Goal: Information Seeking & Learning: Check status

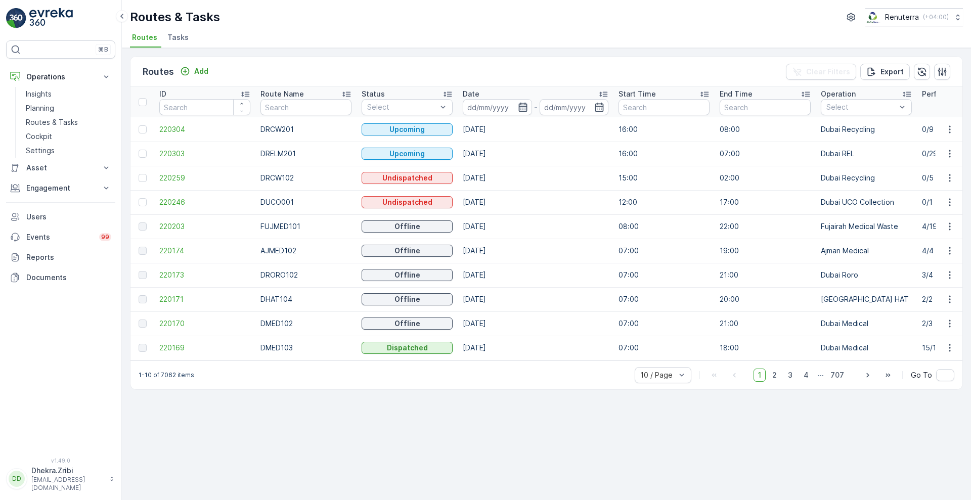
click at [527, 105] on icon "button" at bounding box center [523, 107] width 10 height 10
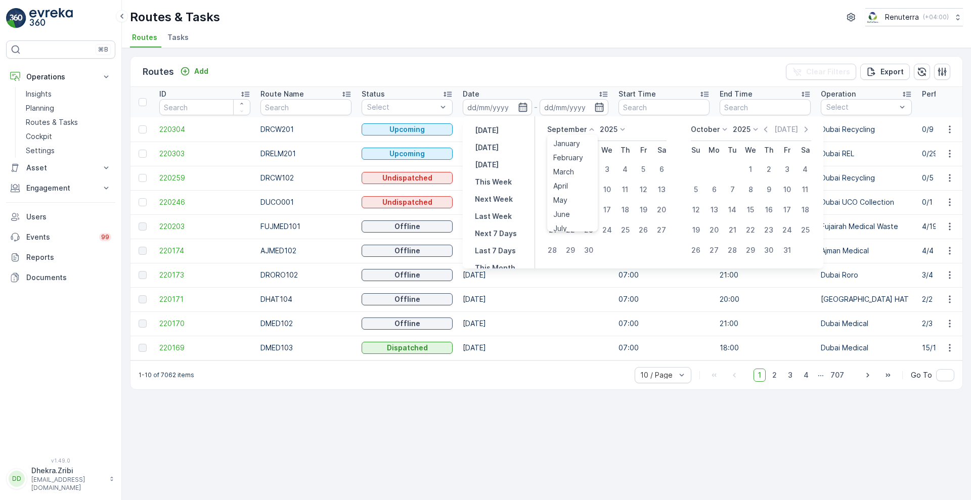
click at [592, 128] on icon at bounding box center [591, 129] width 10 height 10
click at [649, 124] on div "[DATE]" at bounding box center [606, 132] width 119 height 17
click at [570, 169] on div "1" at bounding box center [570, 169] width 16 height 16
type input "[DATE]"
drag, startPoint x: 586, startPoint y: 239, endPoint x: 588, endPoint y: 248, distance: 8.7
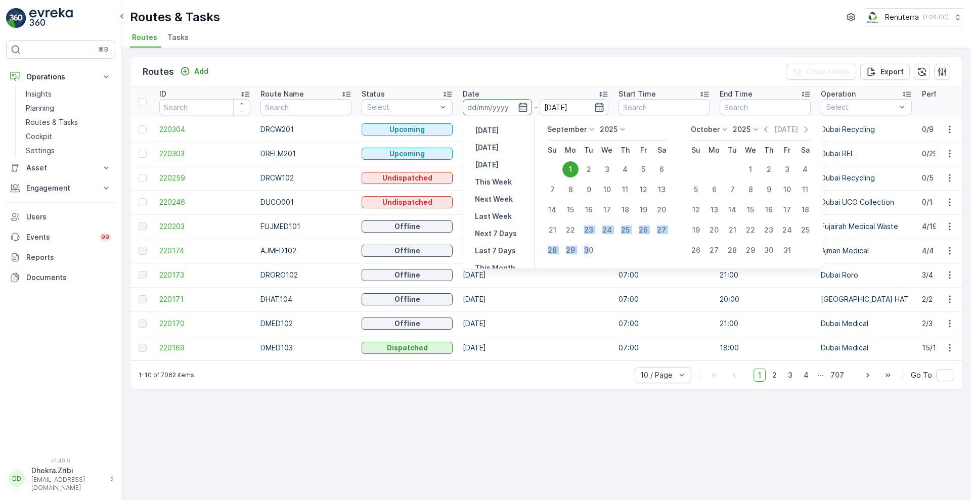
click at [588, 248] on tbody "1 2 3 4 5 6 7 8 9 10 11 12 13 14 15 16 17 18 19 20 21 22 23 24 25 26 27 28 29 30" at bounding box center [606, 209] width 127 height 101
click at [588, 248] on div "30" at bounding box center [588, 250] width 16 height 16
type input "[DATE]"
click at [588, 248] on div "30" at bounding box center [588, 250] width 16 height 16
type input "[DATE]"
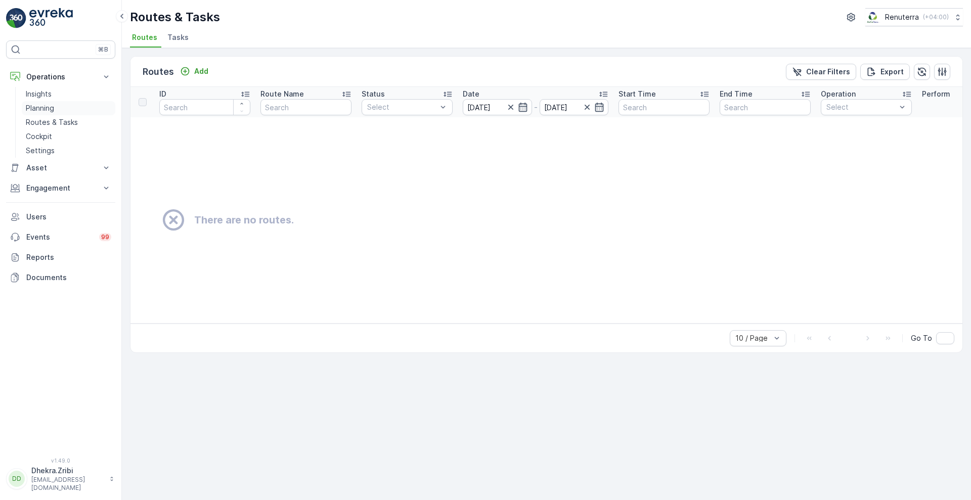
click at [39, 112] on p "Planning" at bounding box center [40, 108] width 28 height 10
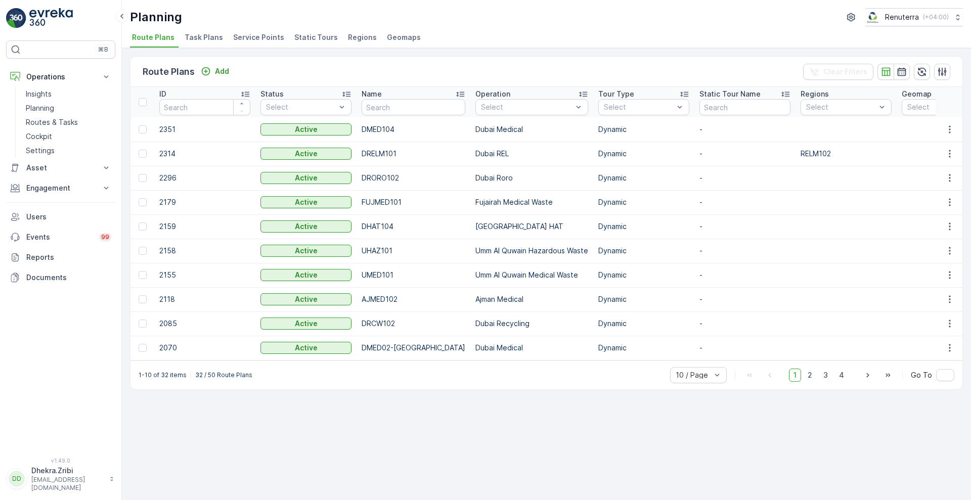
click at [261, 39] on span "Service Points" at bounding box center [258, 37] width 51 height 10
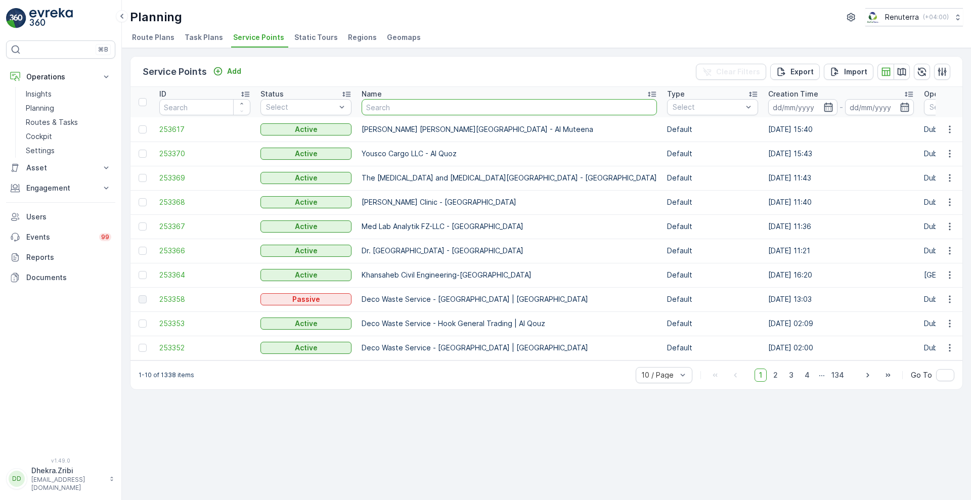
click at [391, 111] on input "text" at bounding box center [508, 107] width 295 height 16
type input "nazmu"
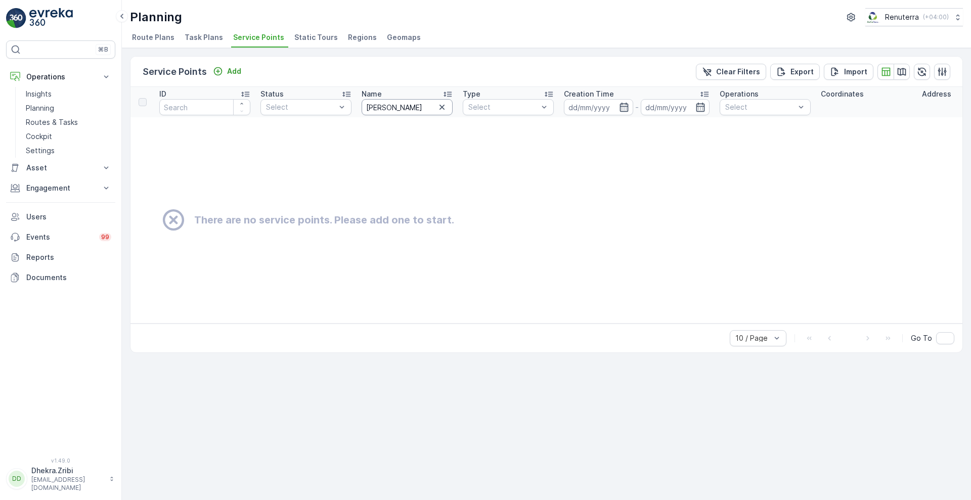
click at [395, 111] on input "[PERSON_NAME]" at bounding box center [406, 107] width 91 height 16
type input "nazm"
click at [395, 111] on input "nazm" at bounding box center [406, 107] width 91 height 16
type input "naj"
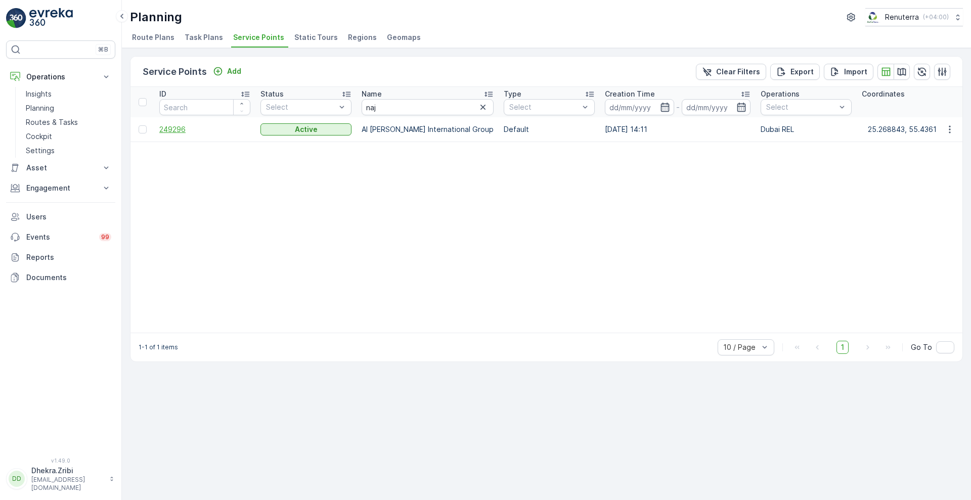
click at [174, 128] on span "249296" at bounding box center [204, 129] width 91 height 10
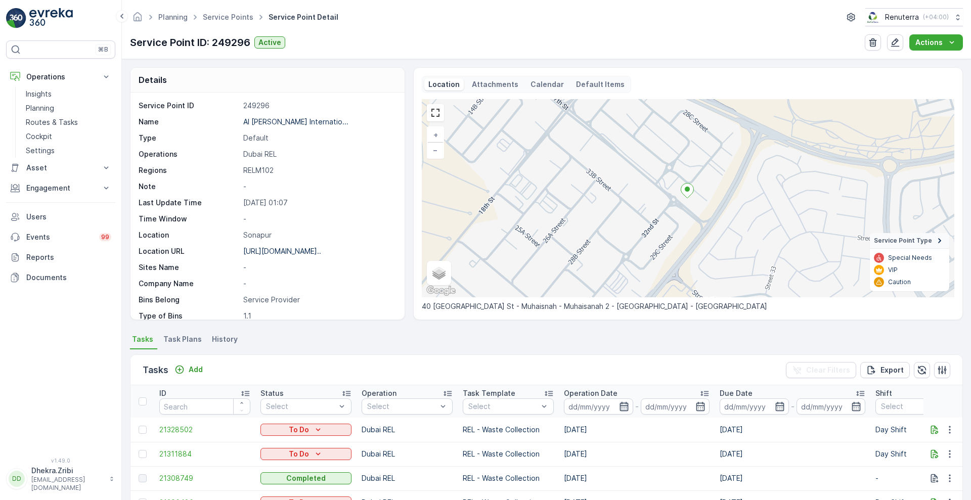
click at [621, 409] on icon "button" at bounding box center [624, 406] width 10 height 10
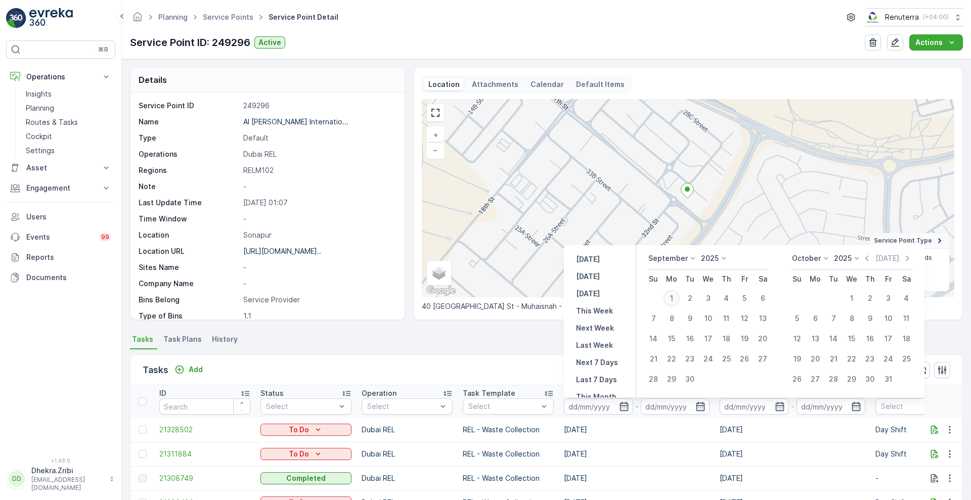
click at [670, 297] on div "1" at bounding box center [671, 298] width 16 height 16
type input "[DATE]"
click at [670, 297] on div "1" at bounding box center [671, 298] width 16 height 16
type input "[DATE]"
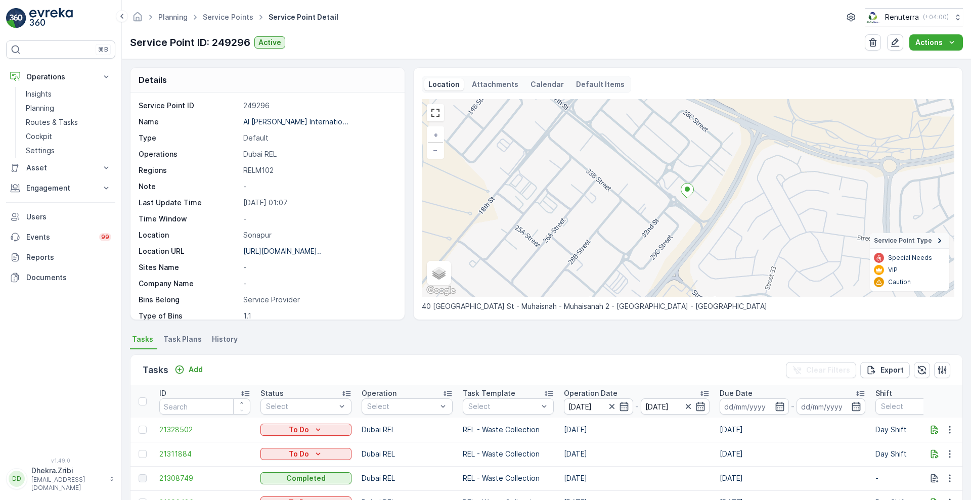
click at [529, 358] on div "Tasks Add Clear Filters Export" at bounding box center [546, 370] width 832 height 30
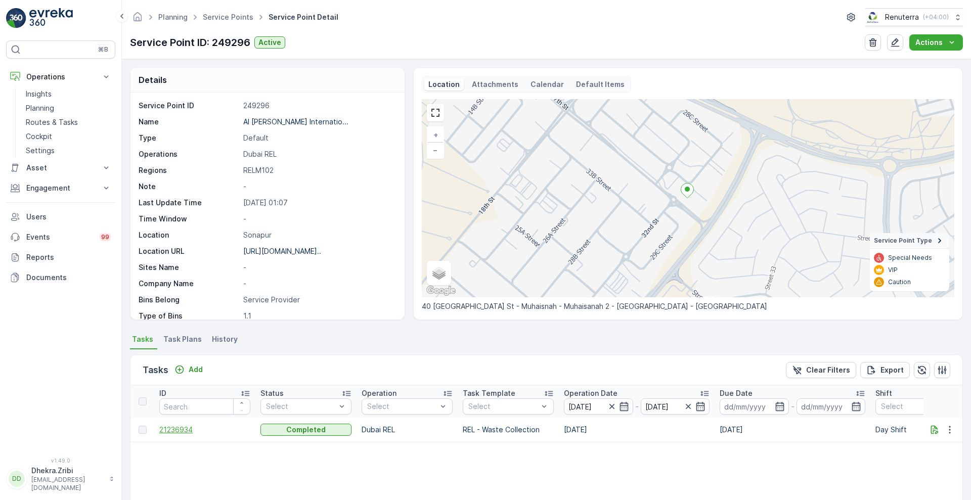
click at [182, 429] on span "21236934" at bounding box center [204, 430] width 91 height 10
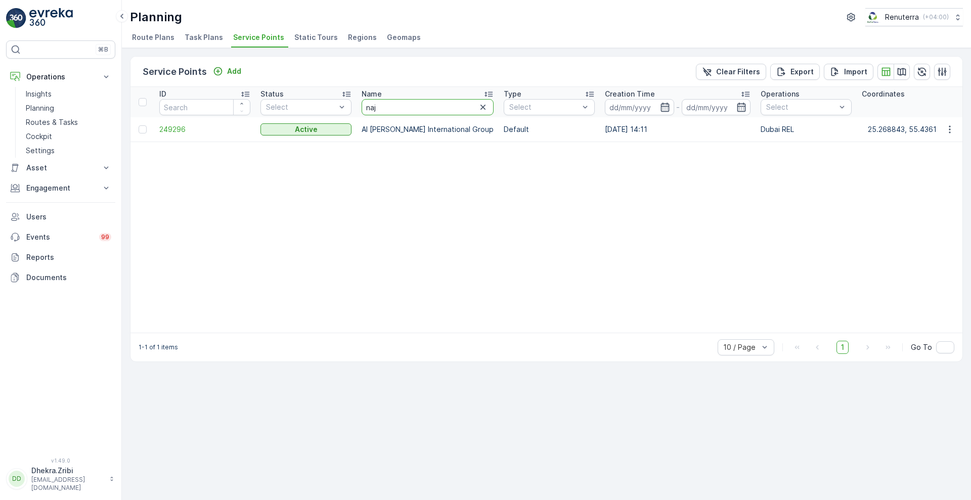
click at [400, 103] on input "naj" at bounding box center [427, 107] width 132 height 16
type input "[PERSON_NAME]"
click at [168, 128] on span "249296" at bounding box center [204, 129] width 91 height 10
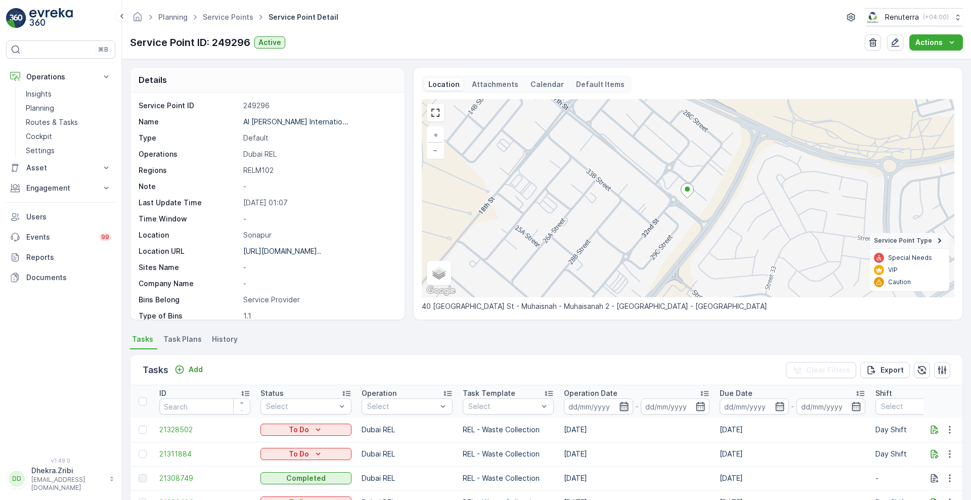
click at [619, 407] on icon "button" at bounding box center [624, 406] width 10 height 10
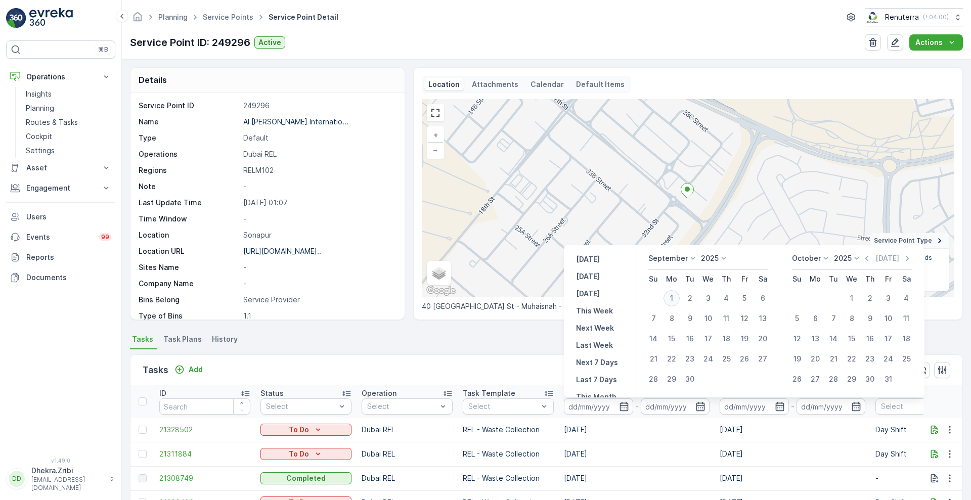
click at [673, 297] on div "1" at bounding box center [671, 298] width 16 height 16
type input "[DATE]"
click at [673, 297] on div "1" at bounding box center [671, 298] width 16 height 16
type input "[DATE]"
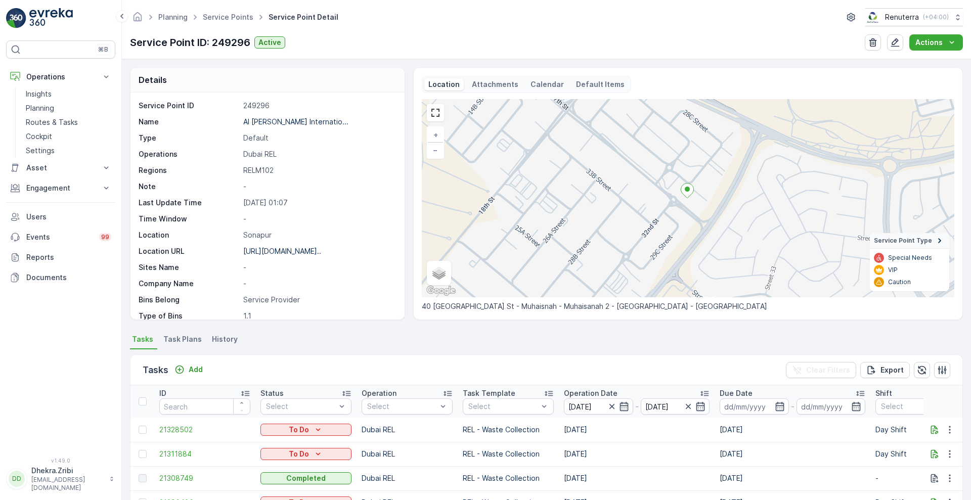
click at [465, 364] on div "Tasks Add Clear Filters Export" at bounding box center [546, 370] width 832 height 30
